Goal: Information Seeking & Learning: Learn about a topic

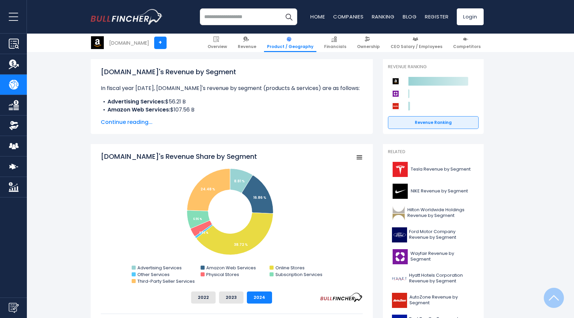
scroll to position [69, 0]
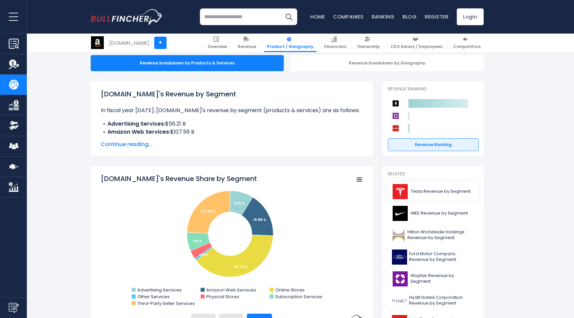
click at [408, 193] on img at bounding box center [400, 191] width 17 height 15
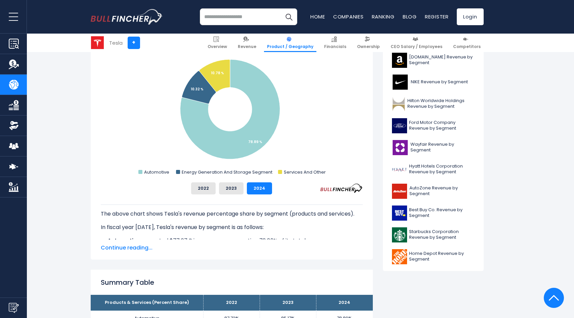
scroll to position [217, 0]
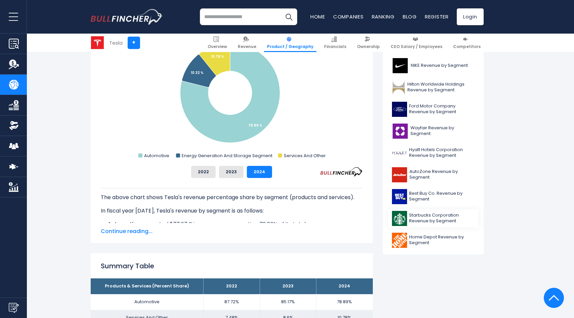
click at [394, 217] on img at bounding box center [399, 218] width 15 height 15
click at [401, 219] on img at bounding box center [399, 218] width 15 height 15
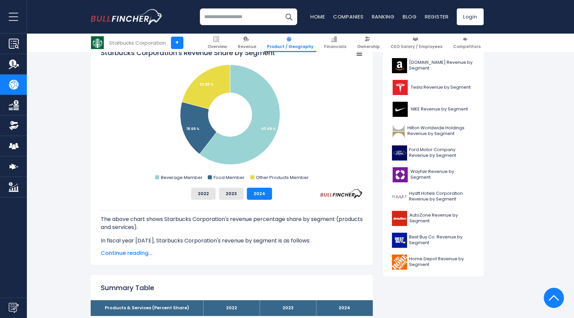
scroll to position [194, 0]
click at [403, 103] on img at bounding box center [400, 109] width 17 height 15
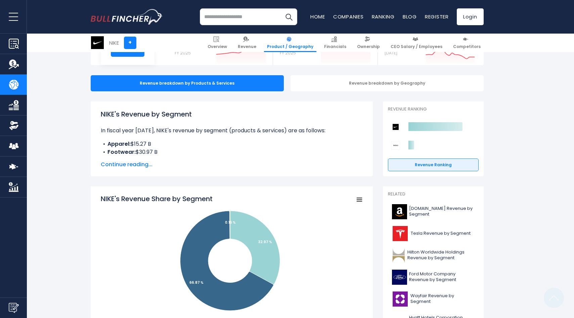
scroll to position [161, 0]
